Goal: Information Seeking & Learning: Check status

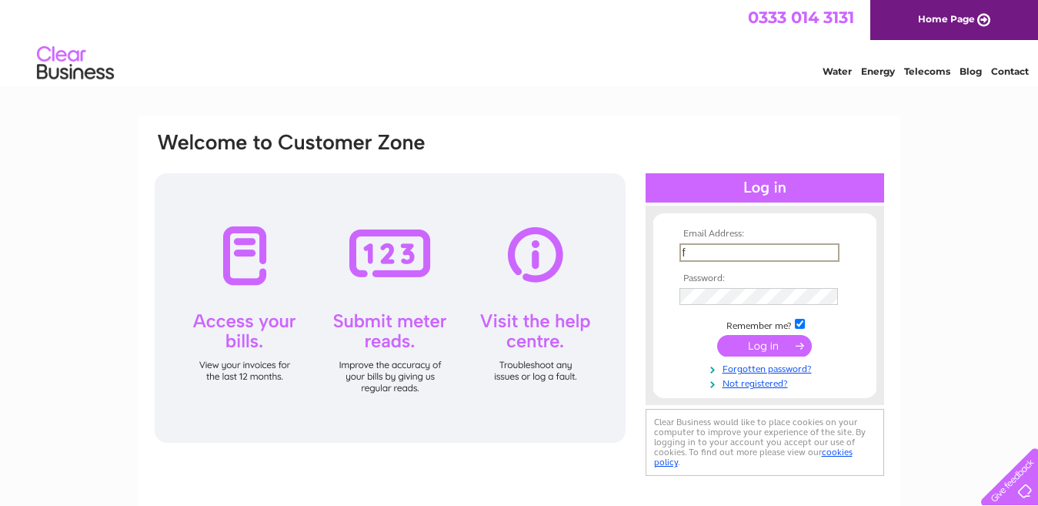
type input "faizy786_82@hotmail.com"
click at [717, 335] on input "submit" at bounding box center [764, 346] width 95 height 22
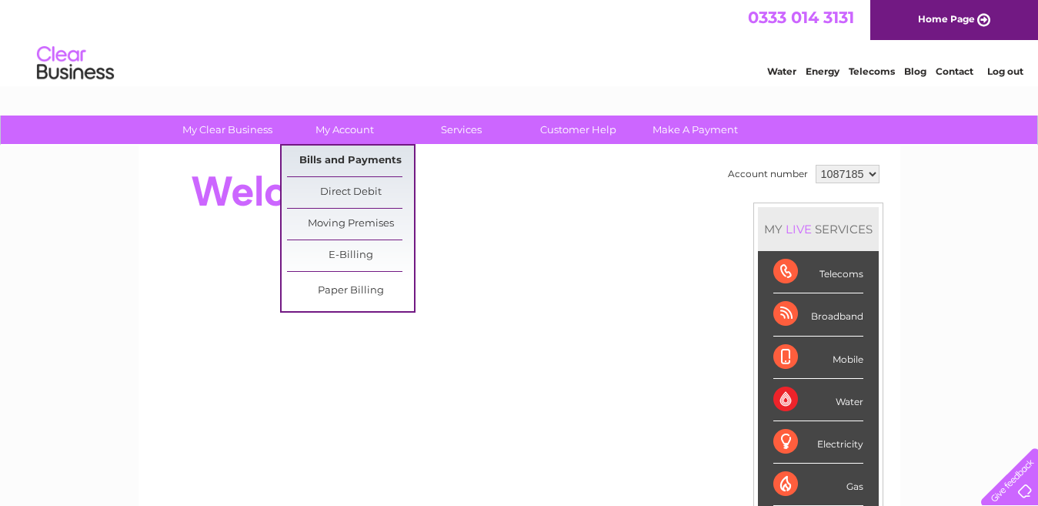
click at [359, 165] on link "Bills and Payments" at bounding box center [350, 160] width 127 height 31
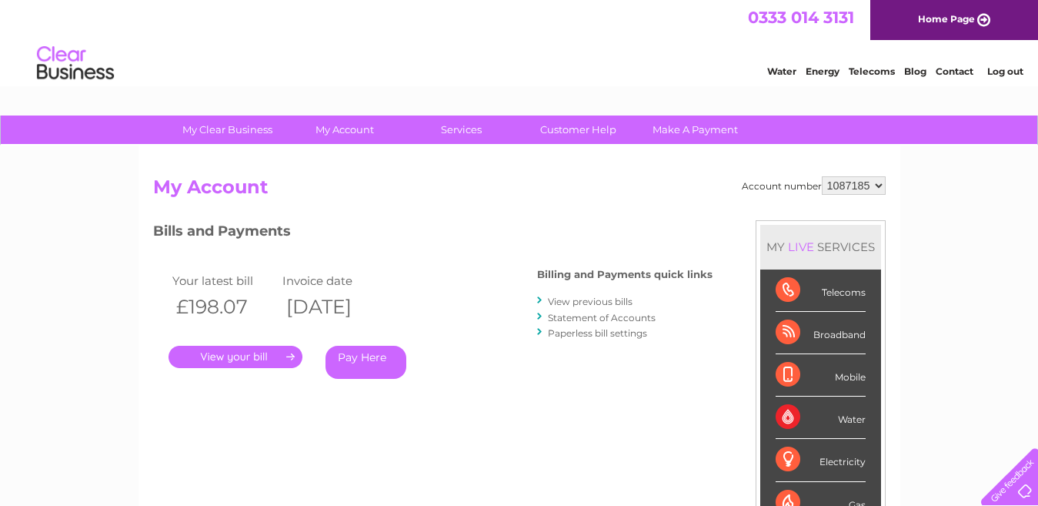
click at [241, 356] on link "." at bounding box center [236, 357] width 134 height 22
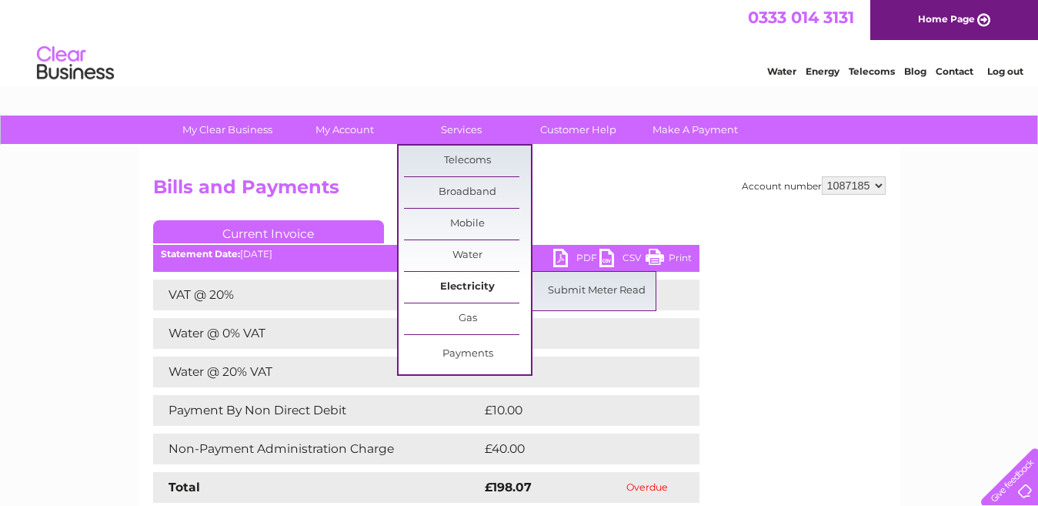
click at [468, 282] on link "Electricity" at bounding box center [467, 287] width 127 height 31
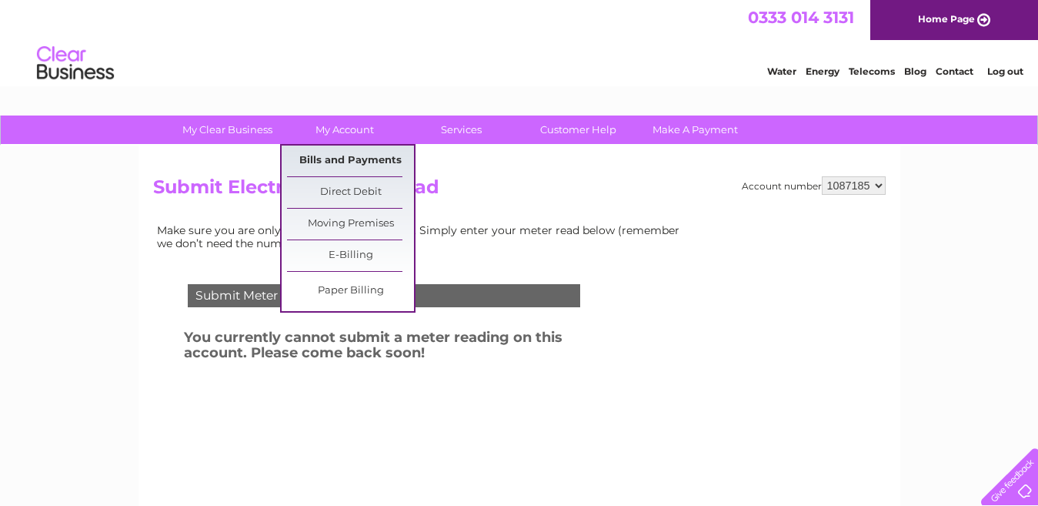
click at [357, 165] on link "Bills and Payments" at bounding box center [350, 160] width 127 height 31
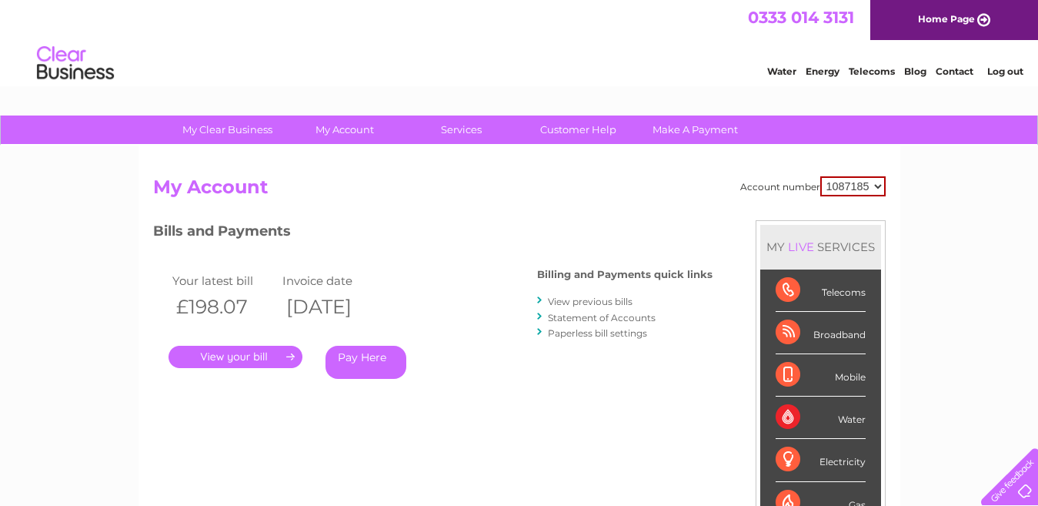
click at [337, 289] on td "Invoice date" at bounding box center [334, 280] width 111 height 21
click at [338, 285] on td "Invoice date" at bounding box center [334, 280] width 111 height 21
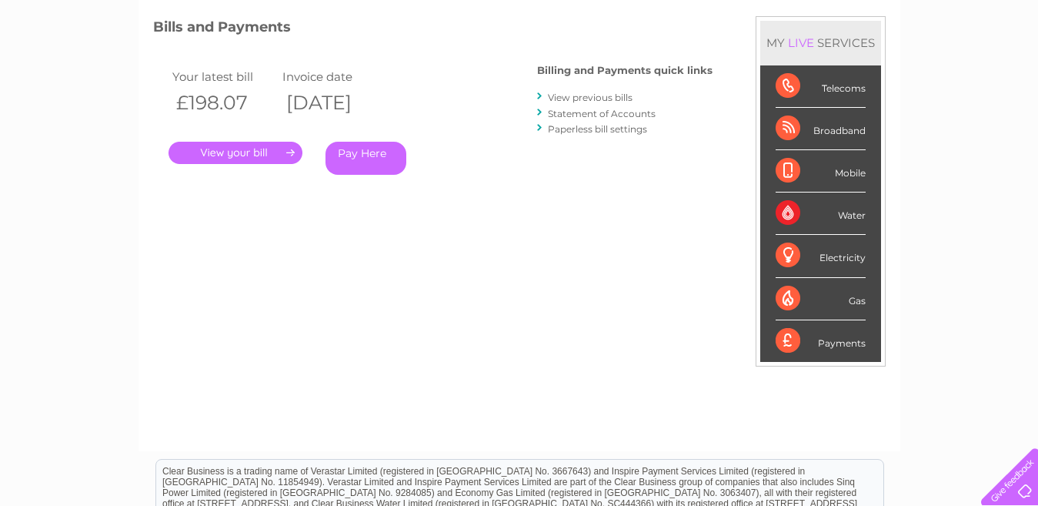
scroll to position [231, 0]
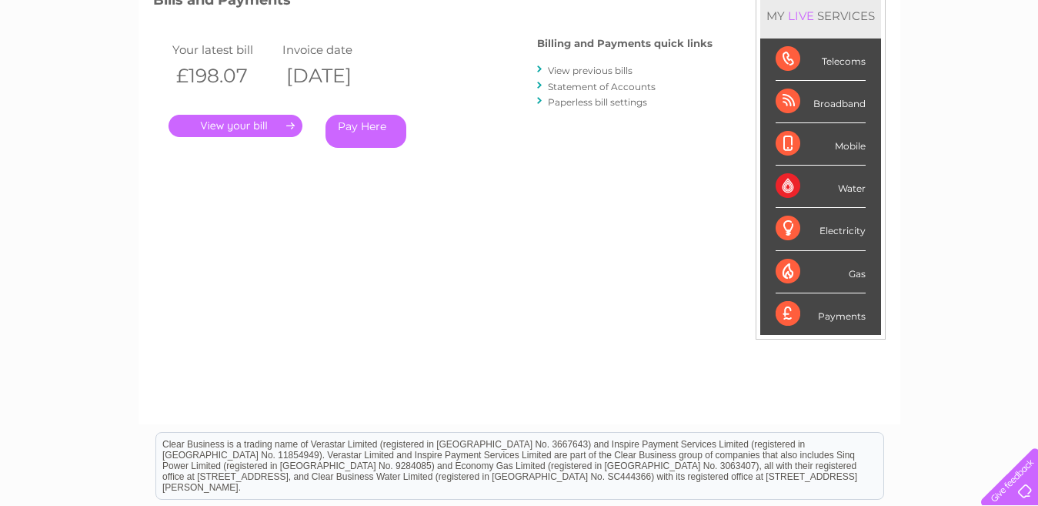
click at [596, 72] on link "View previous bills" at bounding box center [590, 71] width 85 height 12
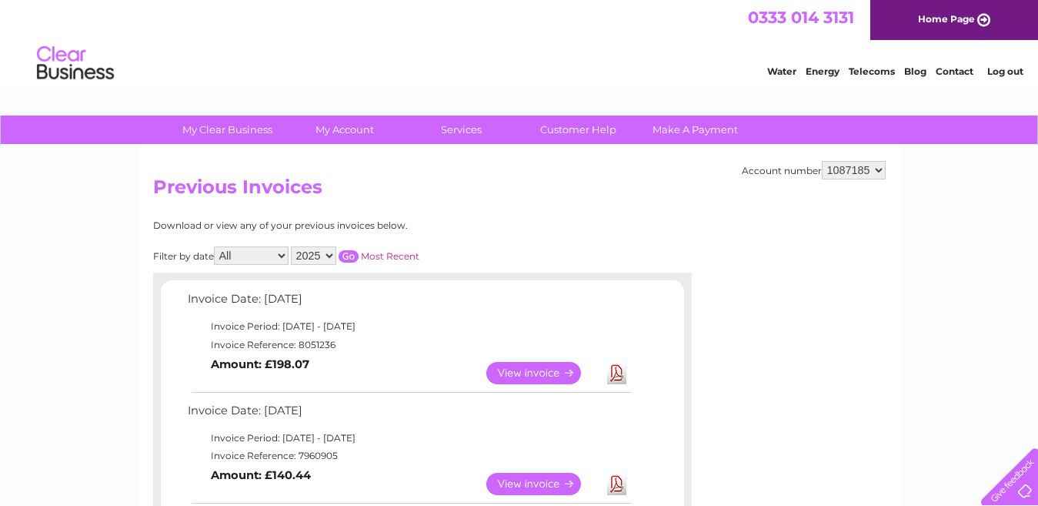
click at [333, 250] on select "2025 2024 2023 2022" at bounding box center [313, 255] width 45 height 18
select select "2023"
click at [293, 246] on select "2025 2024 2023 2022" at bounding box center [313, 255] width 45 height 18
click at [359, 251] on input "button" at bounding box center [349, 256] width 20 height 12
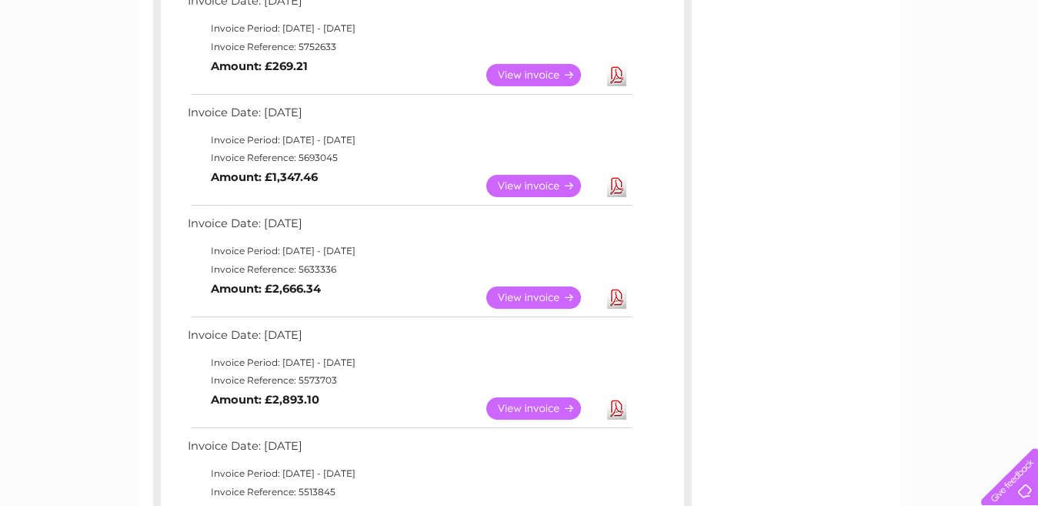
scroll to position [1078, 0]
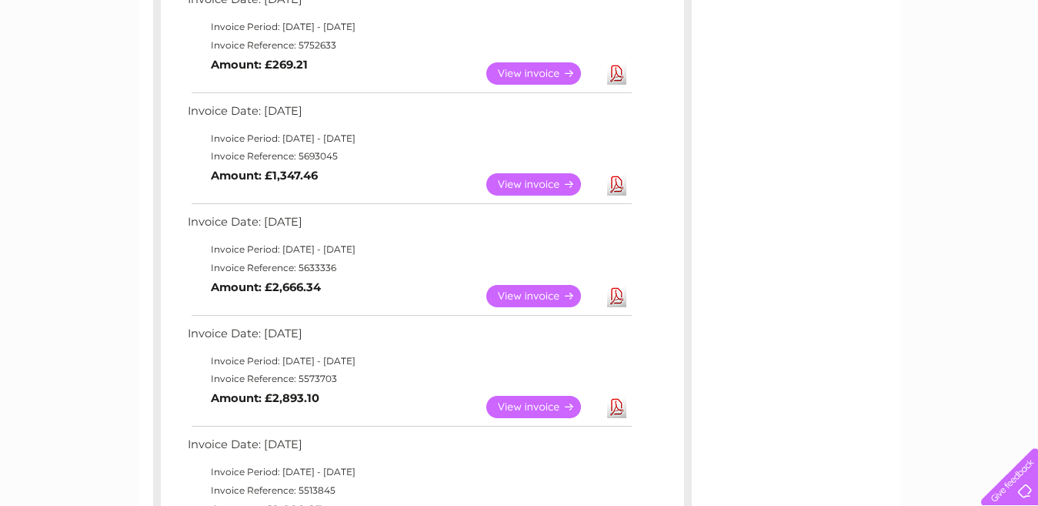
click at [554, 172] on td "View" at bounding box center [543, 184] width 121 height 30
click at [550, 180] on link "View" at bounding box center [542, 184] width 113 height 22
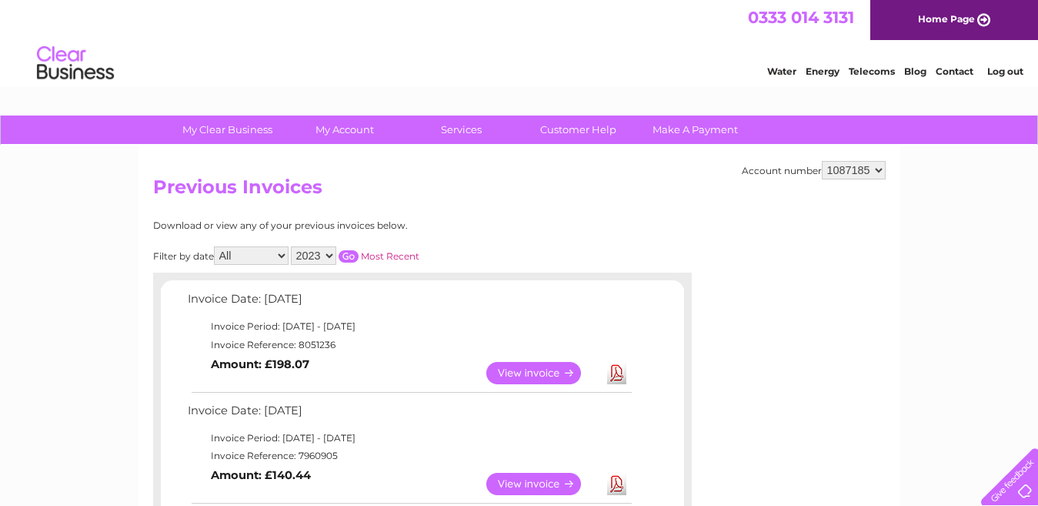
click at [352, 251] on input "button" at bounding box center [349, 256] width 20 height 12
click at [328, 253] on select "2025 2024 2023 2022" at bounding box center [313, 255] width 45 height 18
click at [293, 246] on select "2025 2024 2023 2022" at bounding box center [313, 255] width 45 height 18
click at [352, 252] on input "button" at bounding box center [349, 256] width 20 height 12
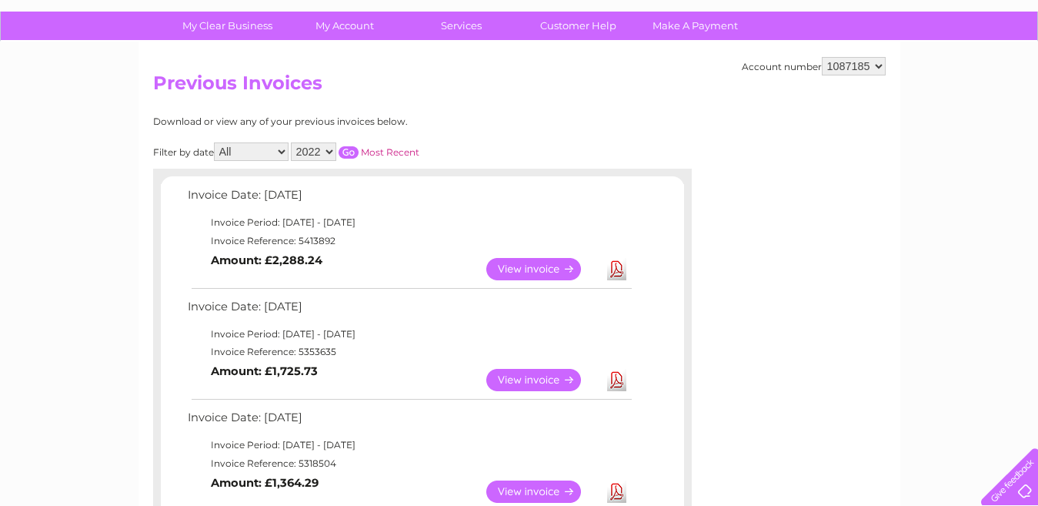
scroll to position [77, 0]
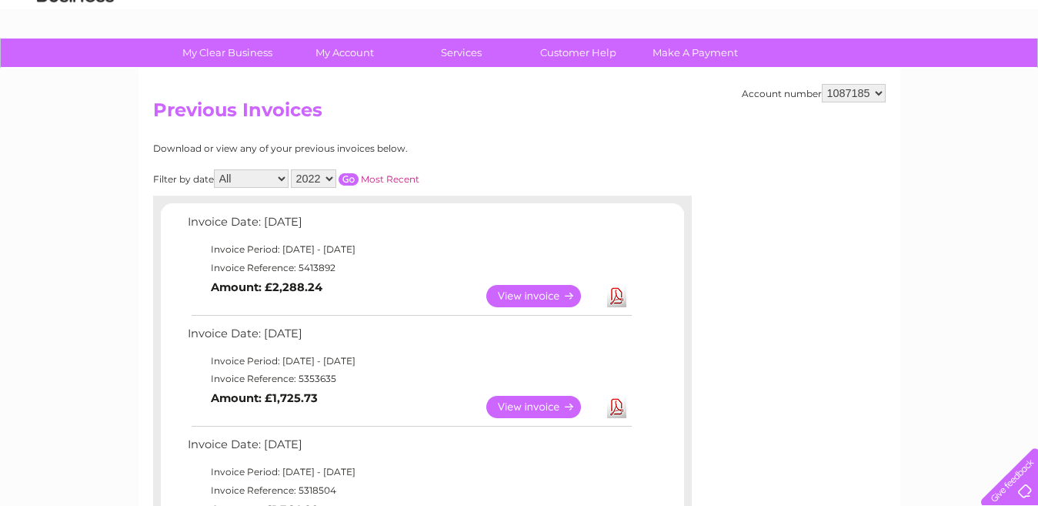
click at [332, 179] on select "2025 2024 2023 2022" at bounding box center [313, 178] width 45 height 18
select select "2023"
click at [293, 169] on select "2025 2024 2023 2022" at bounding box center [313, 178] width 45 height 18
click at [355, 178] on input "button" at bounding box center [349, 179] width 20 height 12
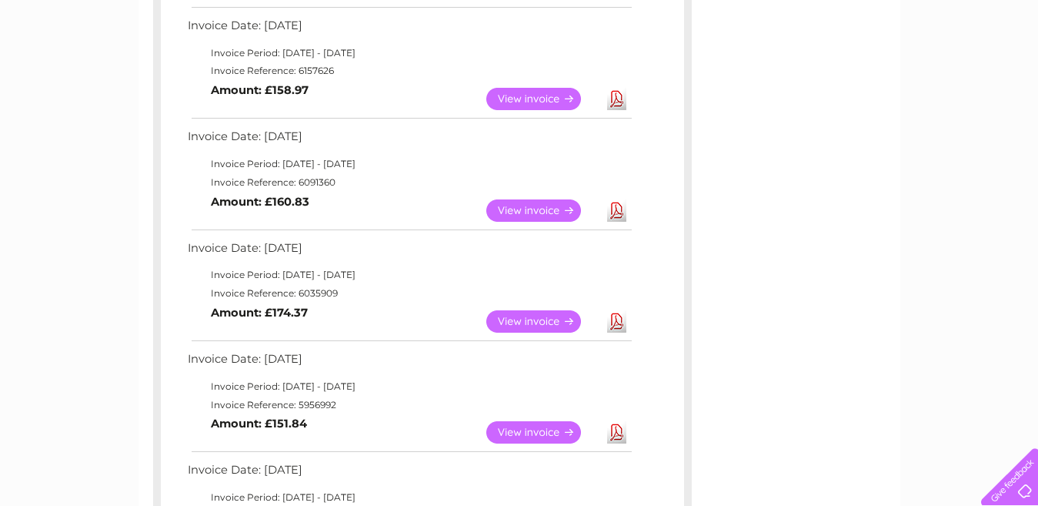
scroll to position [0, 0]
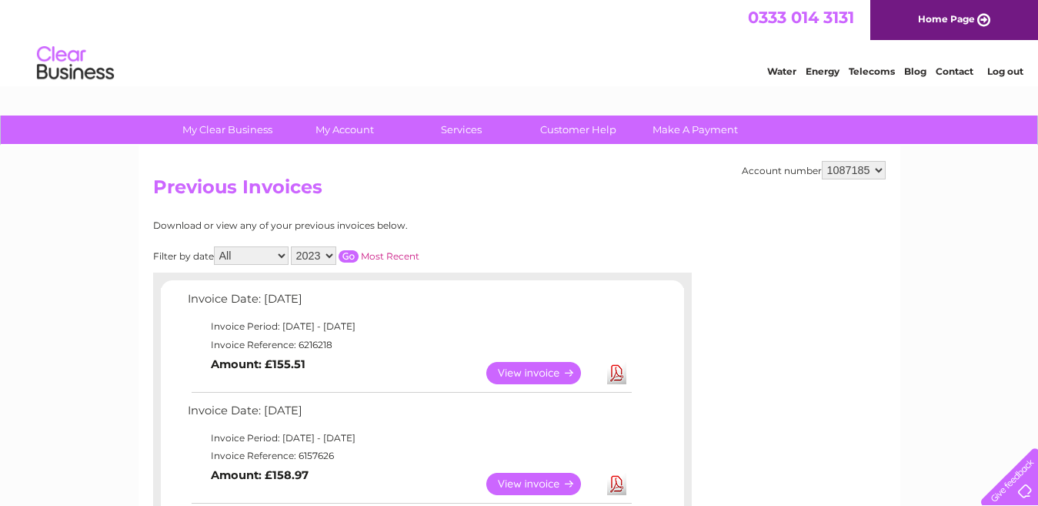
click at [1010, 73] on link "Log out" at bounding box center [1006, 71] width 36 height 12
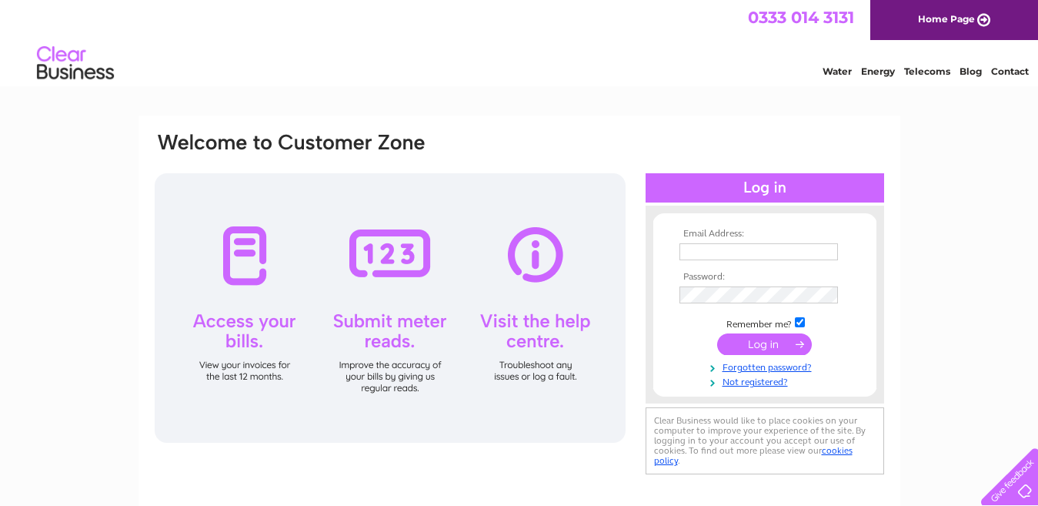
click at [876, 69] on link "Energy" at bounding box center [878, 71] width 34 height 12
